Goal: Information Seeking & Learning: Learn about a topic

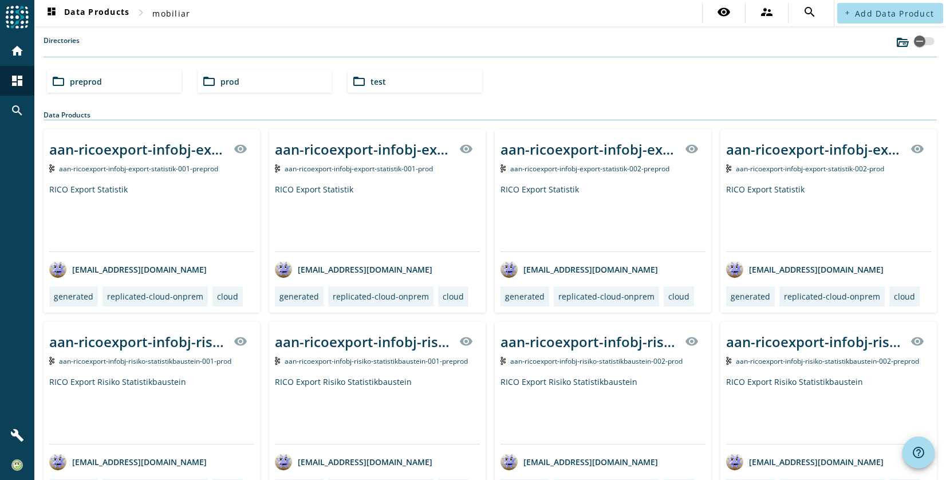
click at [149, 83] on div "folder_open preprod" at bounding box center [114, 81] width 135 height 23
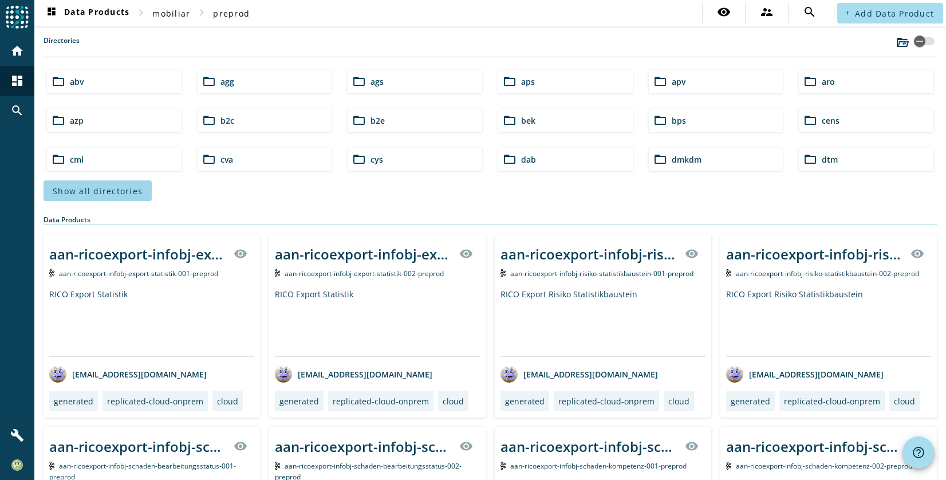
click at [73, 189] on span "Show all directories" at bounding box center [98, 191] width 90 height 11
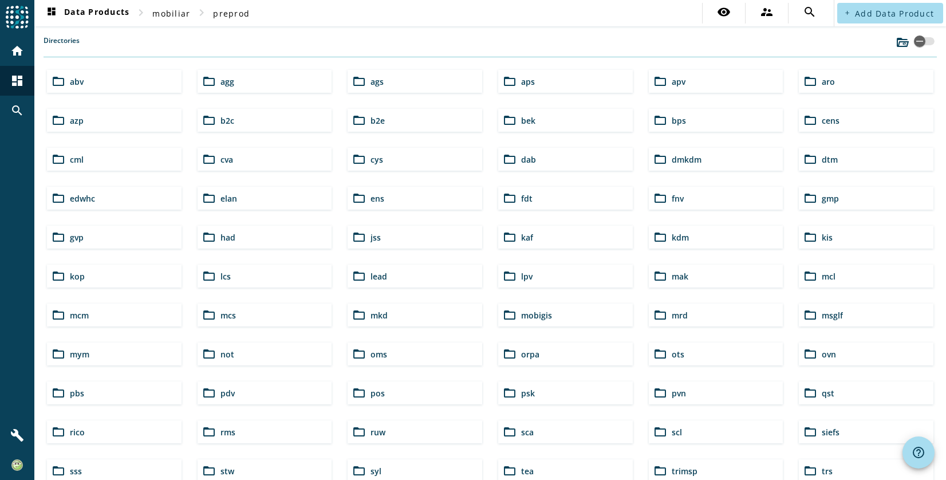
click at [574, 278] on div "folder_open lpv" at bounding box center [565, 276] width 135 height 23
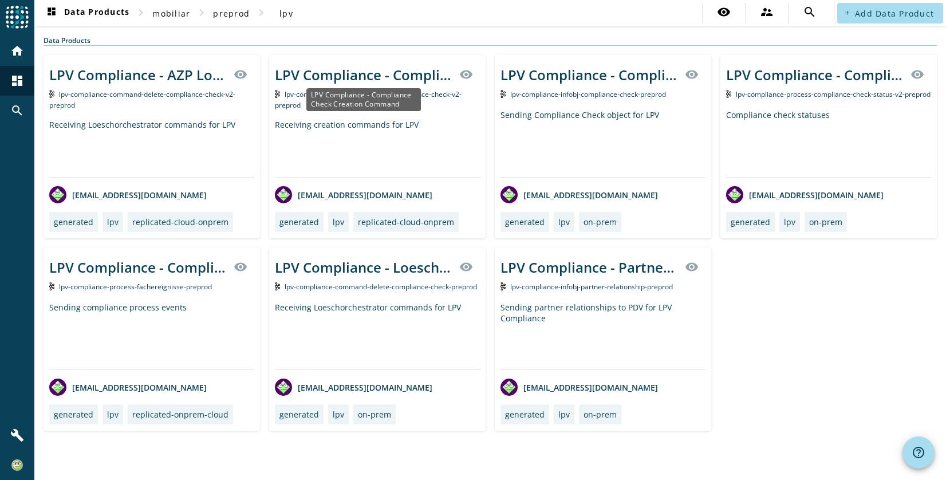
click at [392, 82] on div "LPV Compliance - Compliance Check Creation Command" at bounding box center [364, 74] width 178 height 19
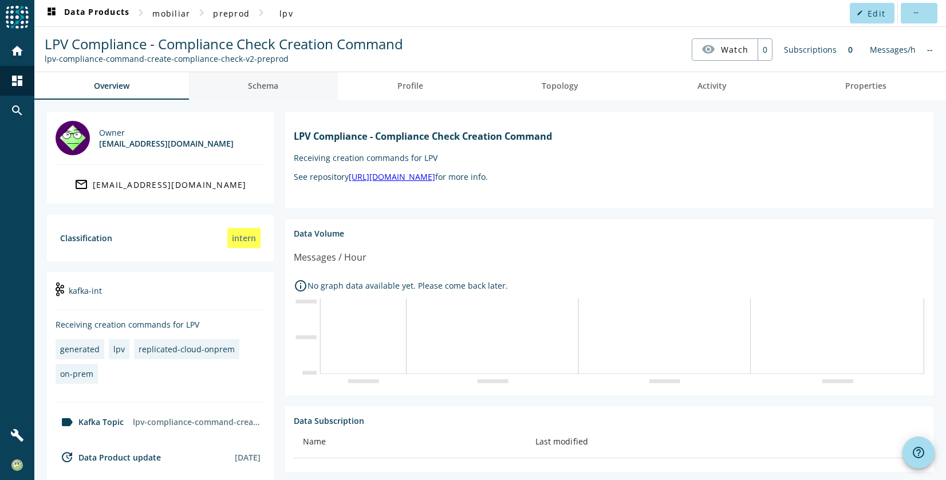
click at [280, 88] on link "Schema" at bounding box center [263, 85] width 149 height 27
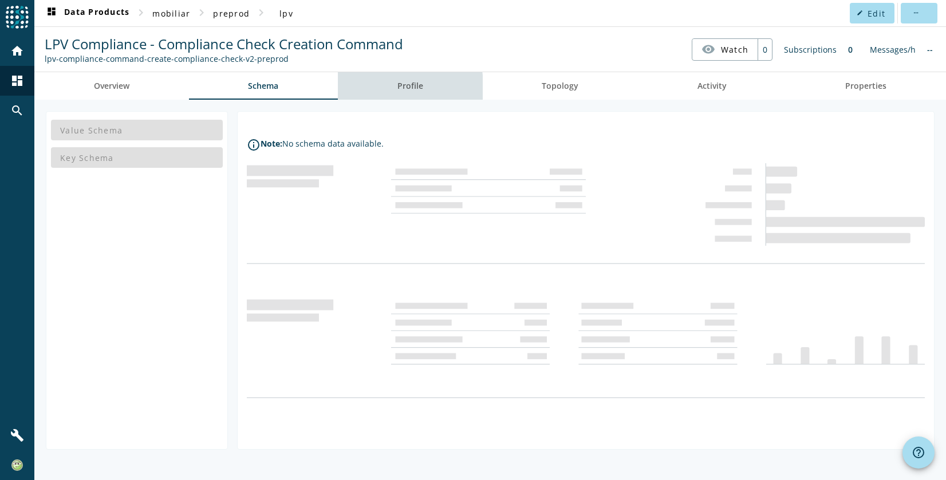
click at [390, 89] on link "Profile" at bounding box center [410, 85] width 145 height 27
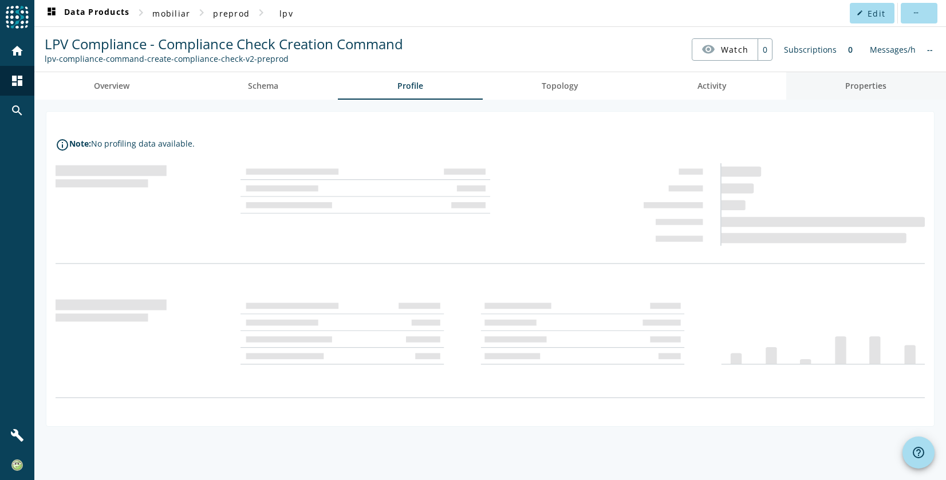
click at [834, 90] on link "Properties" at bounding box center [866, 85] width 160 height 27
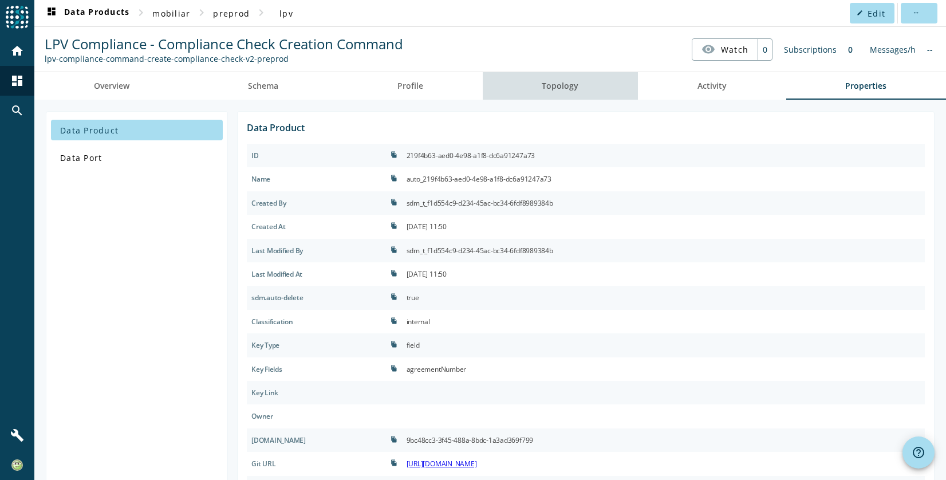
click at [599, 80] on link "Topology" at bounding box center [561, 85] width 156 height 27
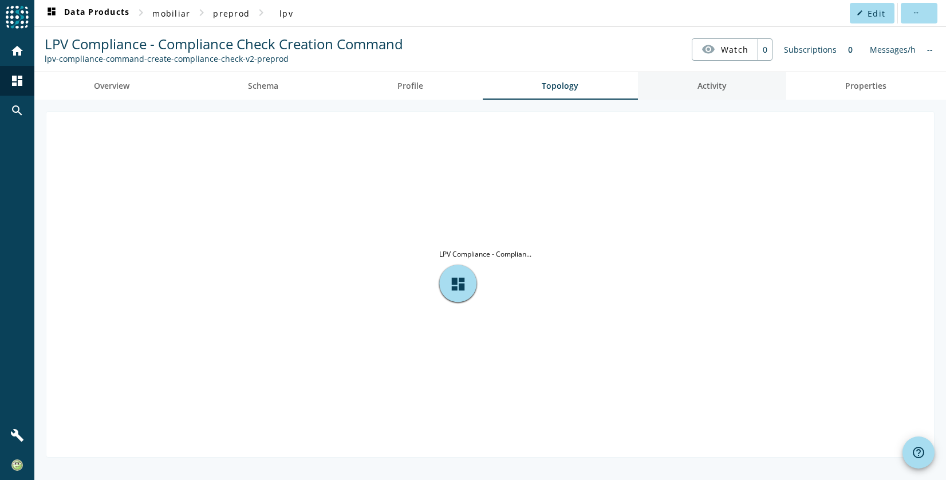
click at [692, 82] on link "Activity" at bounding box center [712, 85] width 148 height 27
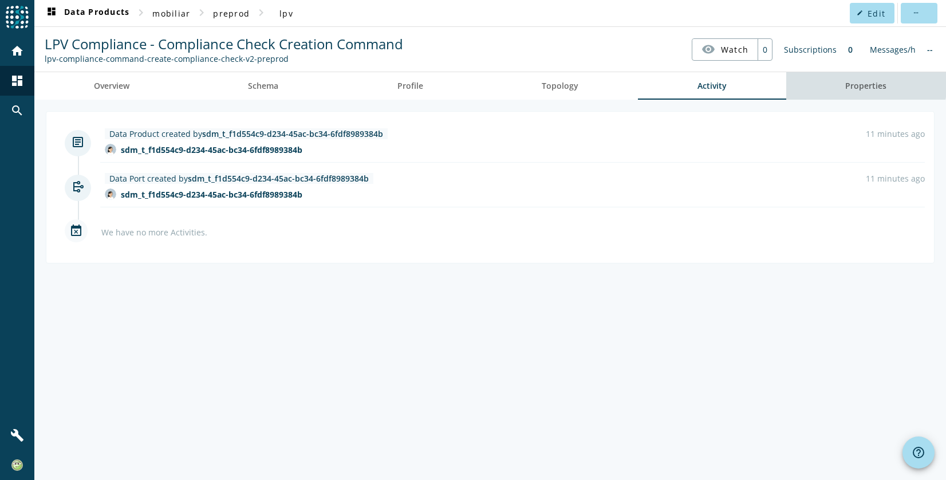
click at [822, 80] on link "Properties" at bounding box center [866, 85] width 160 height 27
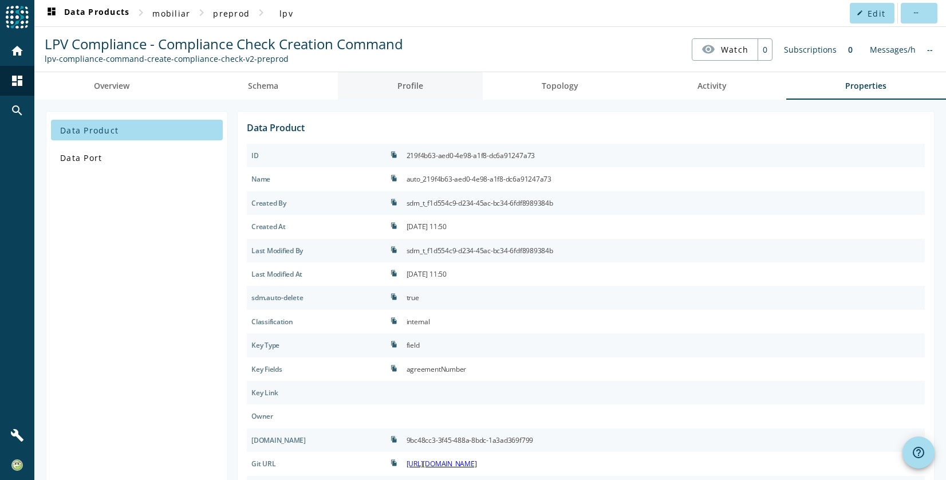
click at [436, 88] on link "Profile" at bounding box center [410, 85] width 145 height 27
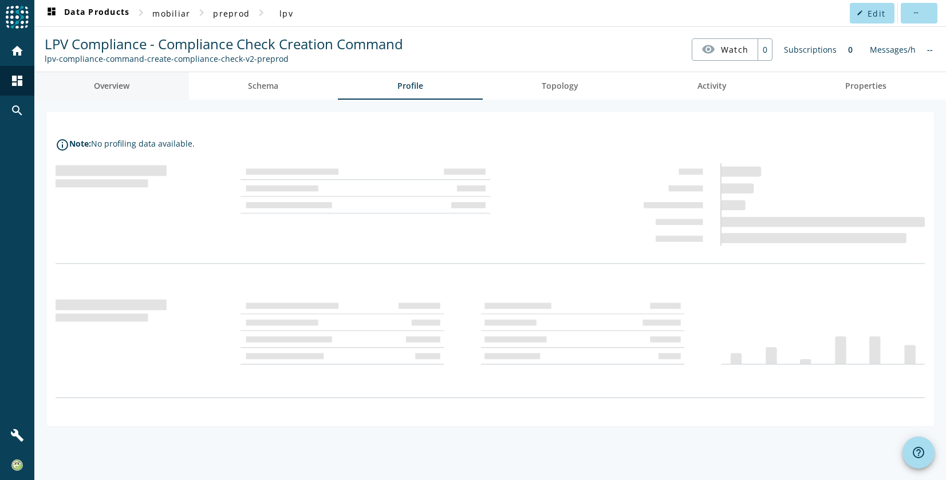
click at [161, 94] on link "Overview" at bounding box center [111, 85] width 155 height 27
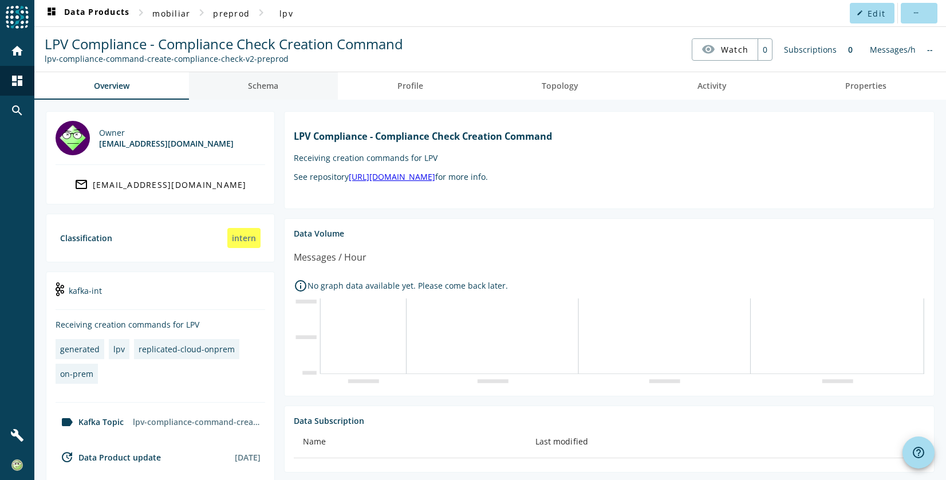
click at [261, 87] on span "Schema" at bounding box center [263, 86] width 30 height 8
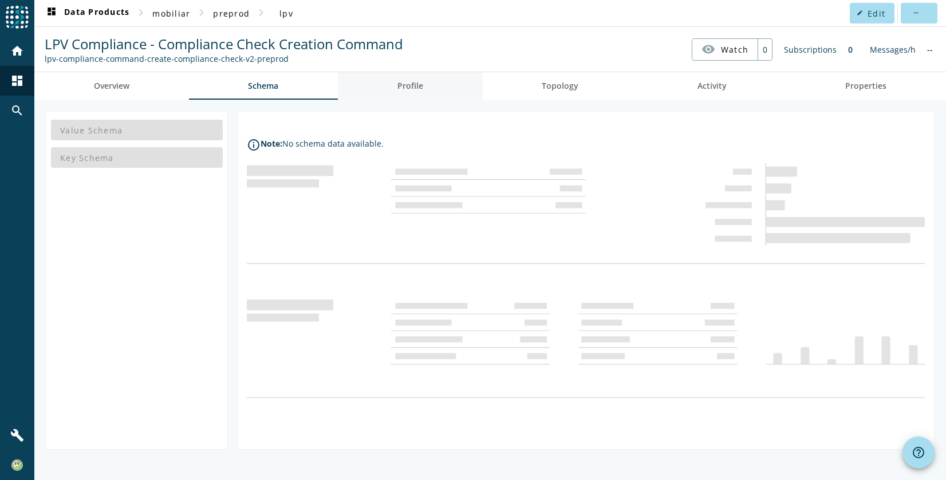
click at [426, 91] on link "Profile" at bounding box center [410, 85] width 145 height 27
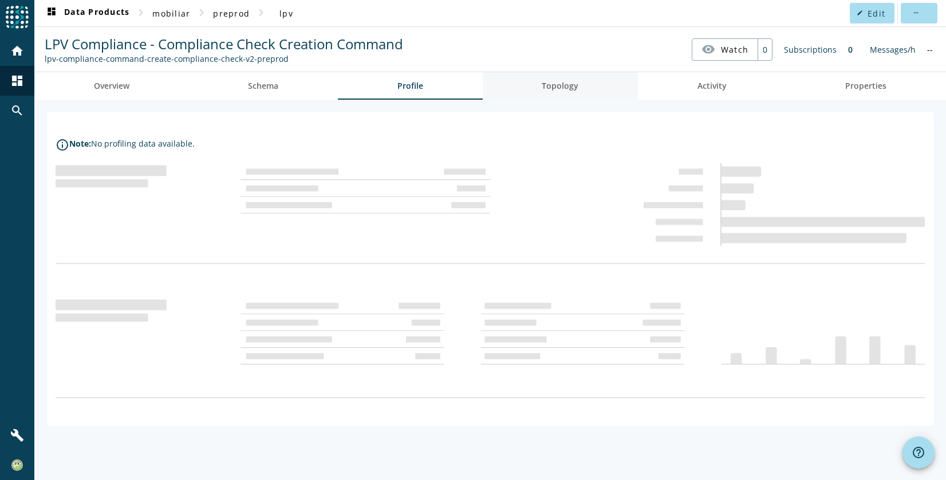
click at [565, 92] on span "Topology" at bounding box center [560, 85] width 37 height 27
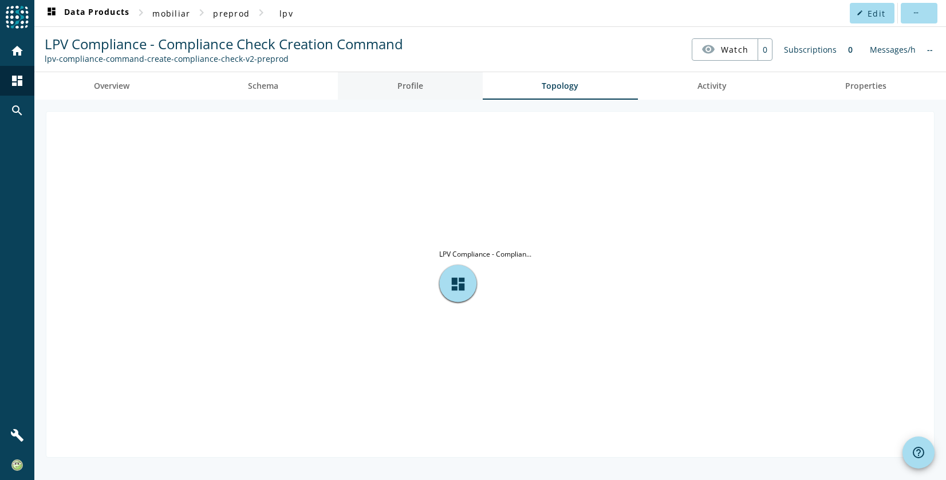
click at [458, 93] on link "Profile" at bounding box center [410, 85] width 145 height 27
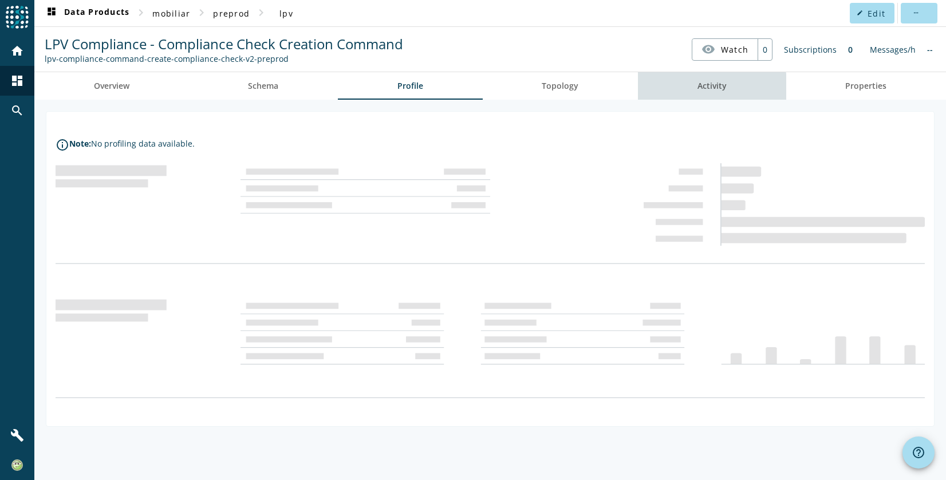
click at [706, 93] on span "Activity" at bounding box center [712, 85] width 29 height 27
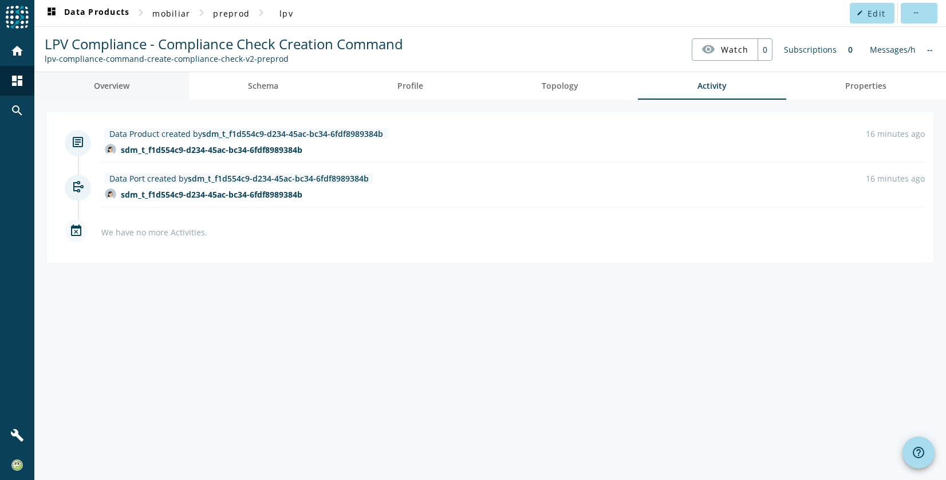
click at [98, 84] on span "Overview" at bounding box center [112, 86] width 36 height 8
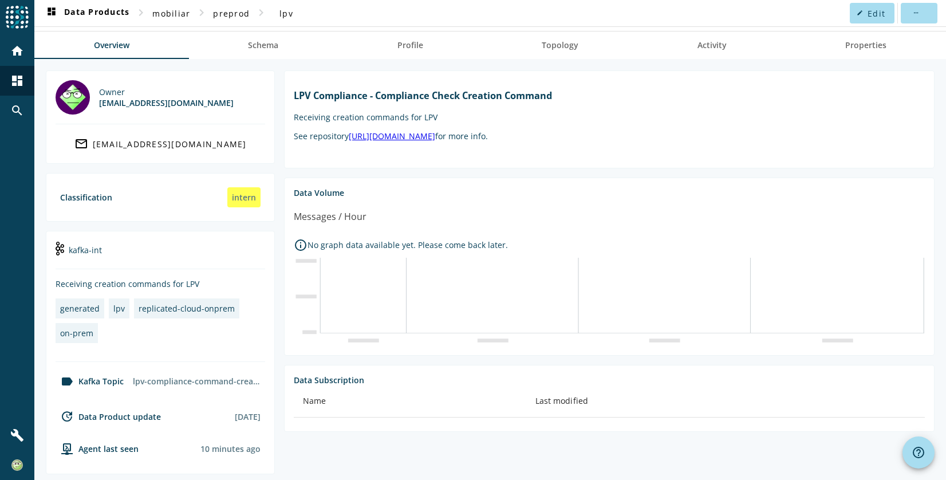
scroll to position [57, 0]
